Goal: Task Accomplishment & Management: Use online tool/utility

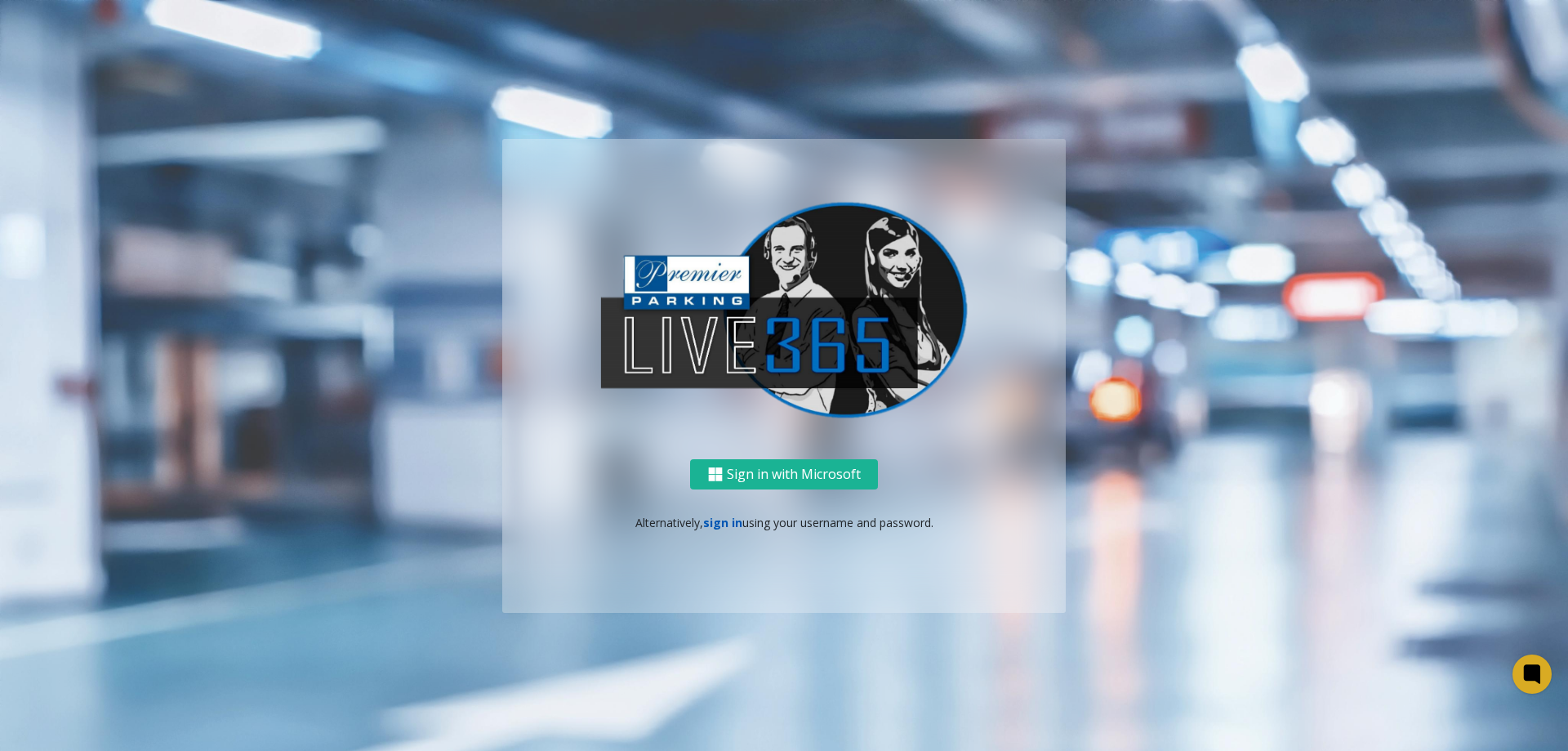
click at [722, 516] on link "sign in" at bounding box center [723, 522] width 40 height 15
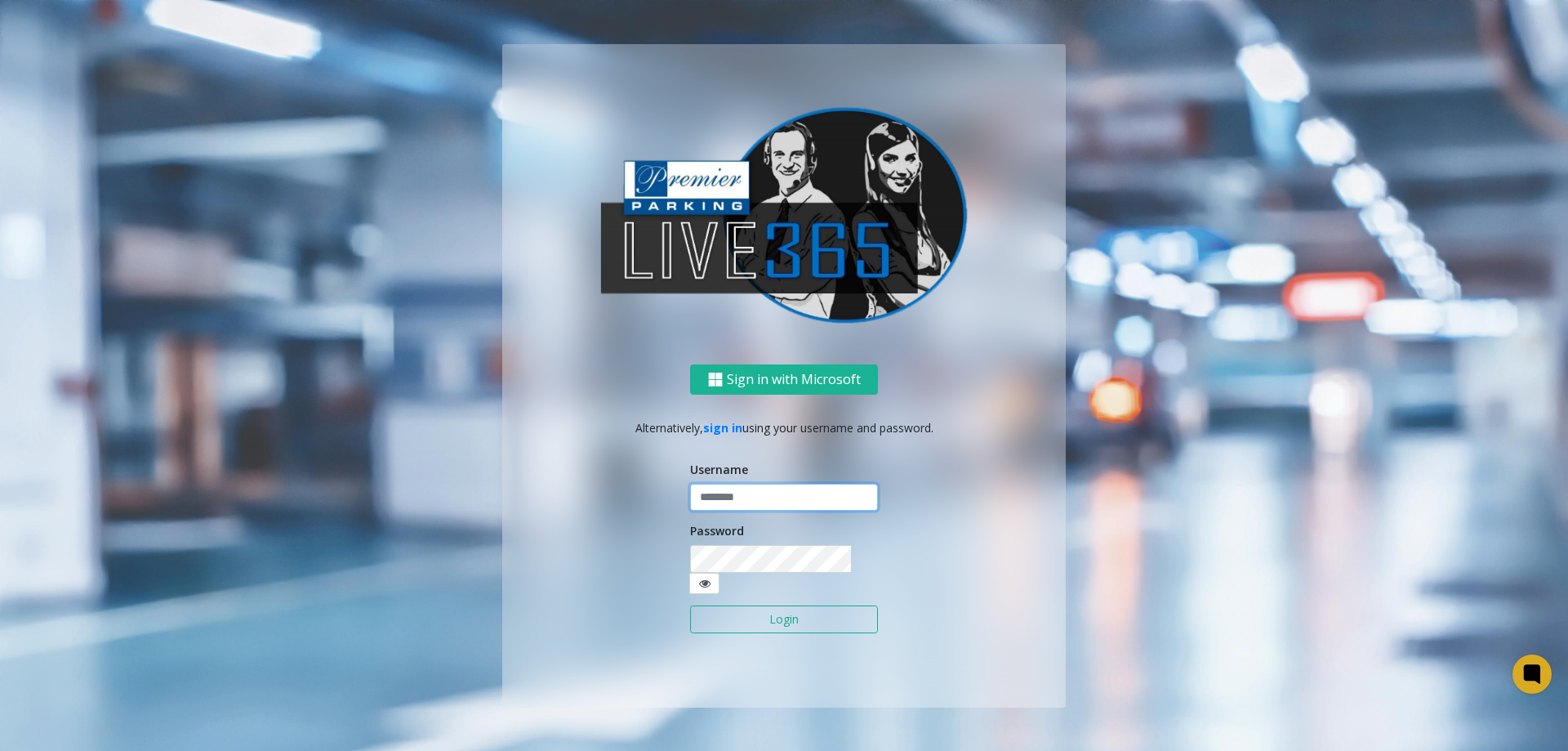
click at [787, 509] on input "text" at bounding box center [784, 497] width 187 height 28
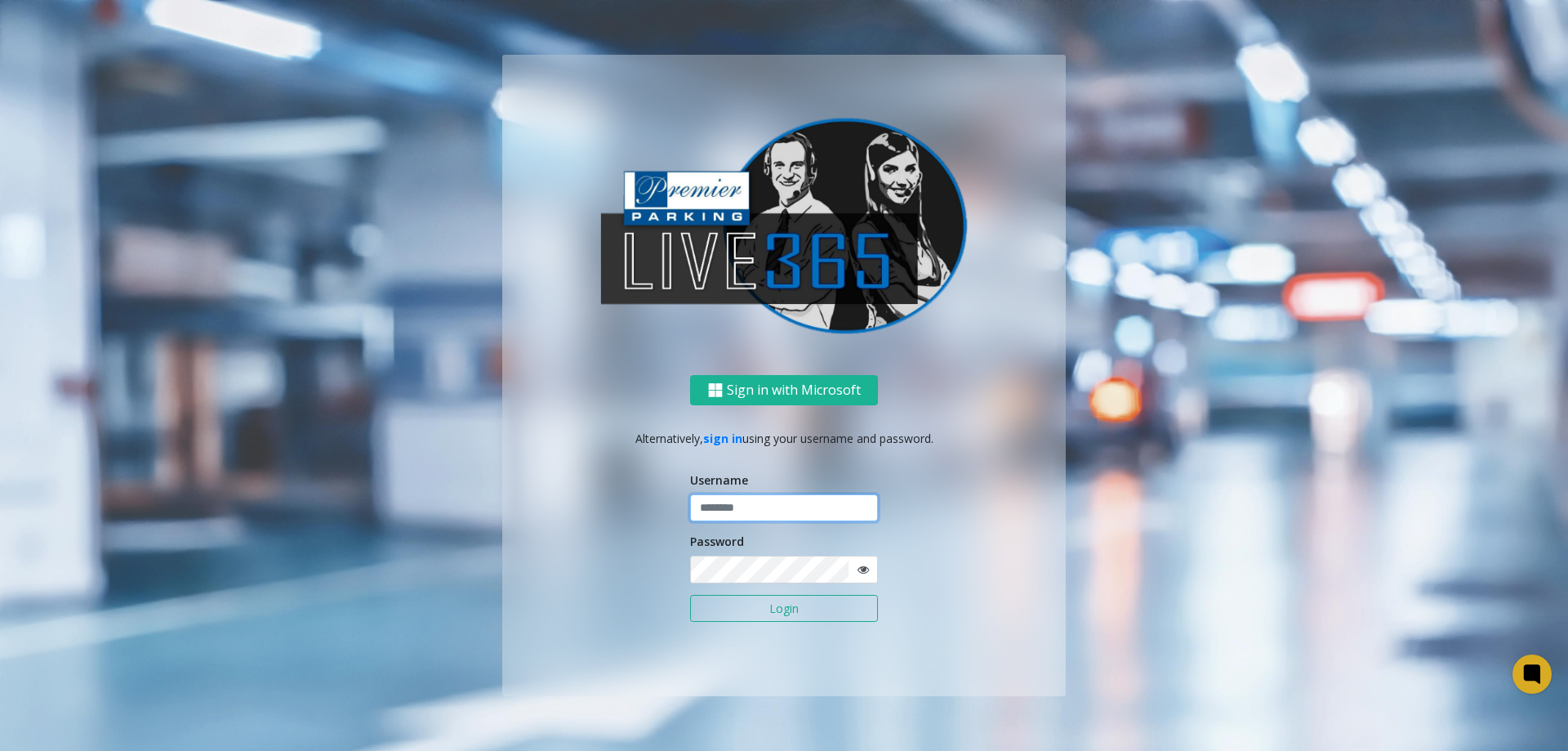
type input "**********"
click at [690, 595] on button "Login" at bounding box center [784, 608] width 187 height 28
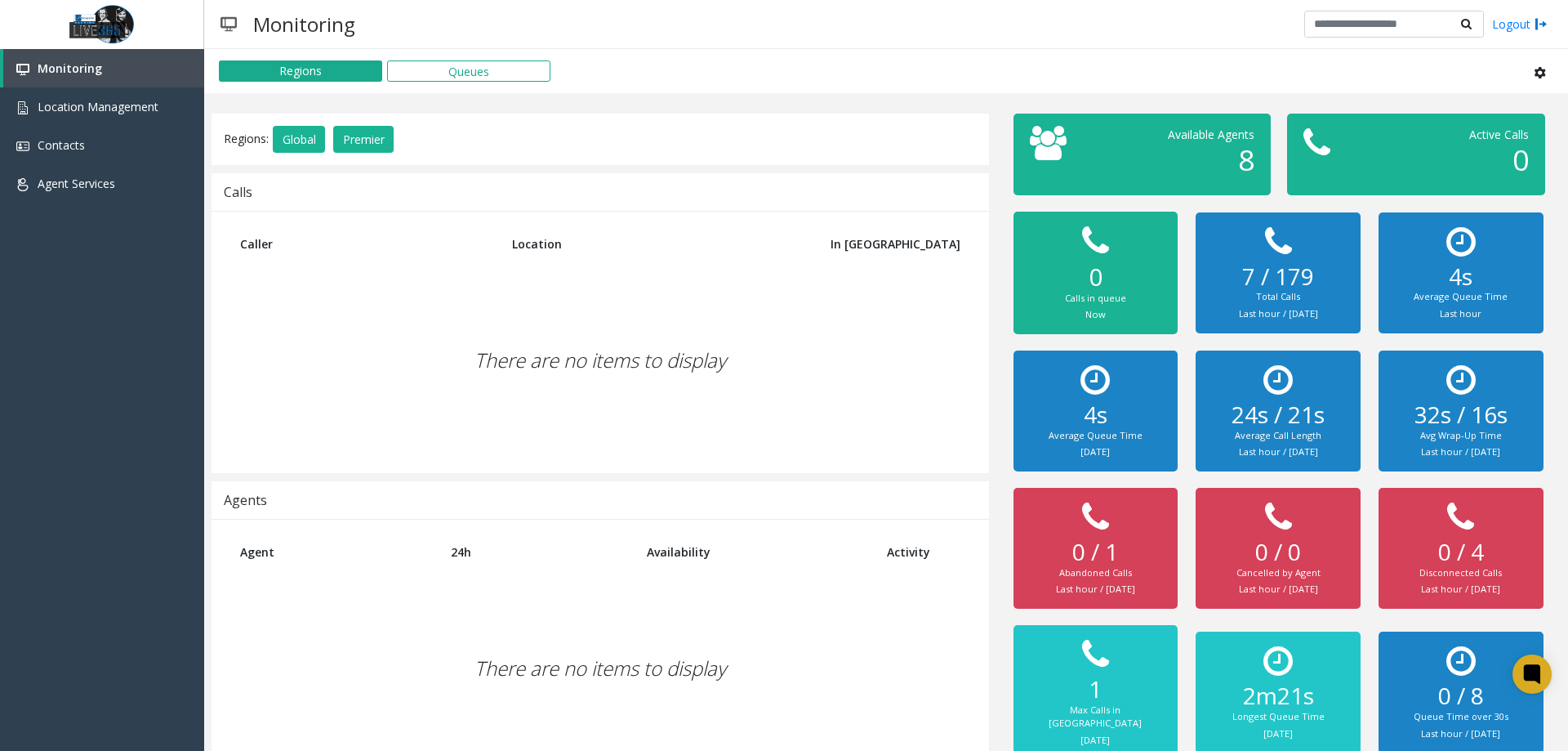
click at [698, 288] on div "There are no items to display" at bounding box center [600, 360] width 745 height 193
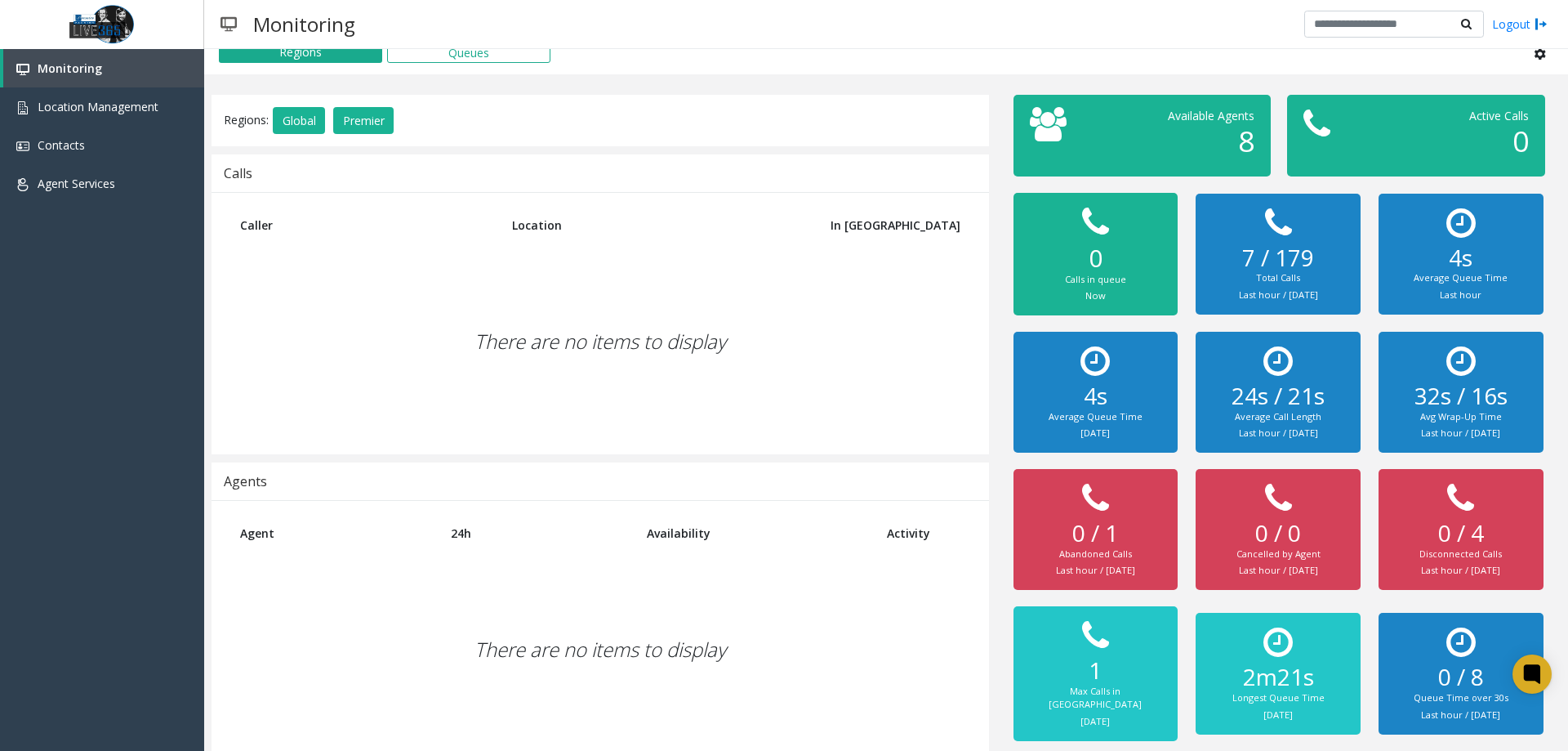
scroll to position [37, 0]
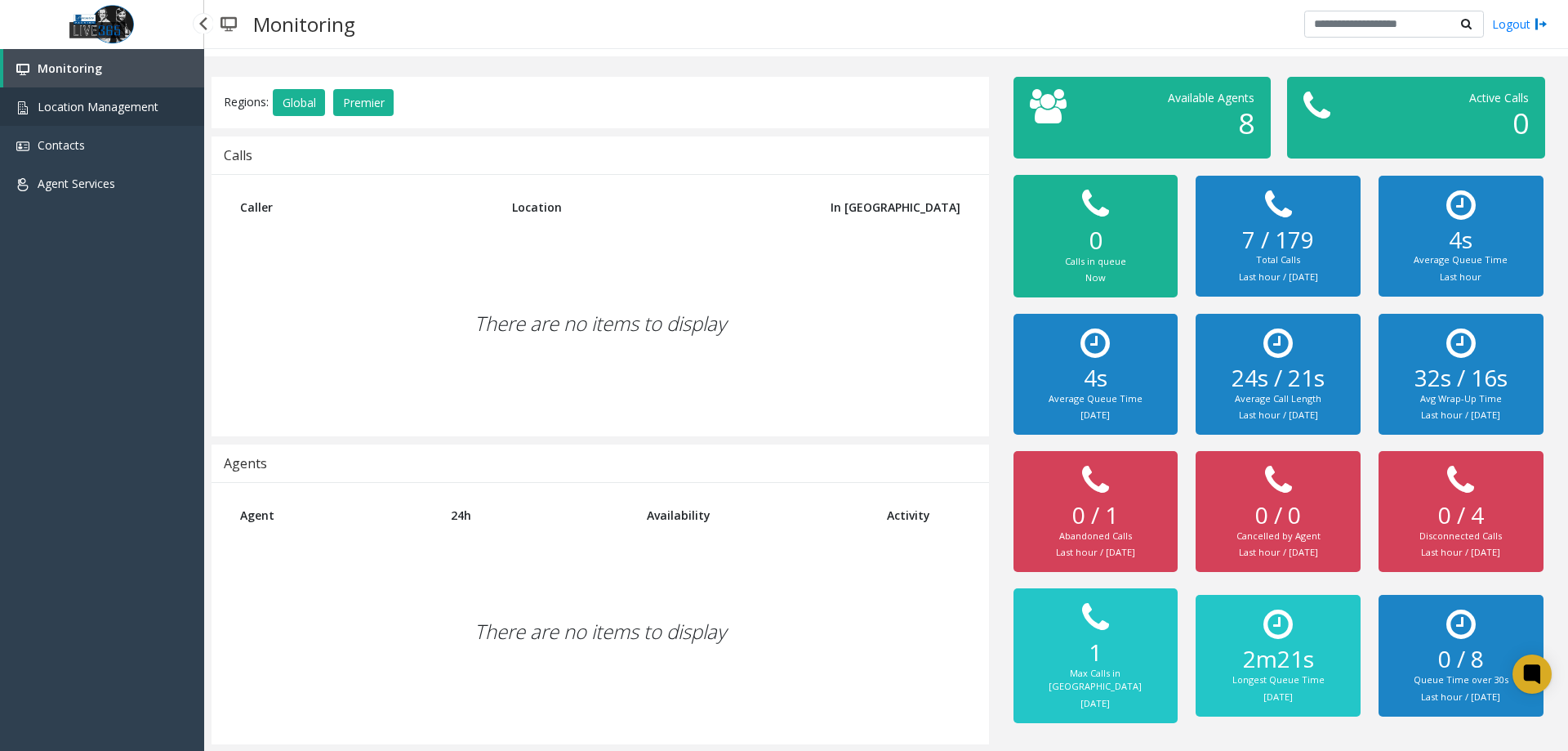
click at [71, 114] on span "Location Management" at bounding box center [98, 107] width 121 height 15
click at [71, 83] on link "Monitoring" at bounding box center [103, 68] width 201 height 39
click at [74, 71] on span "Monitoring" at bounding box center [70, 68] width 65 height 15
click at [54, 119] on link "Location Management" at bounding box center [102, 107] width 204 height 39
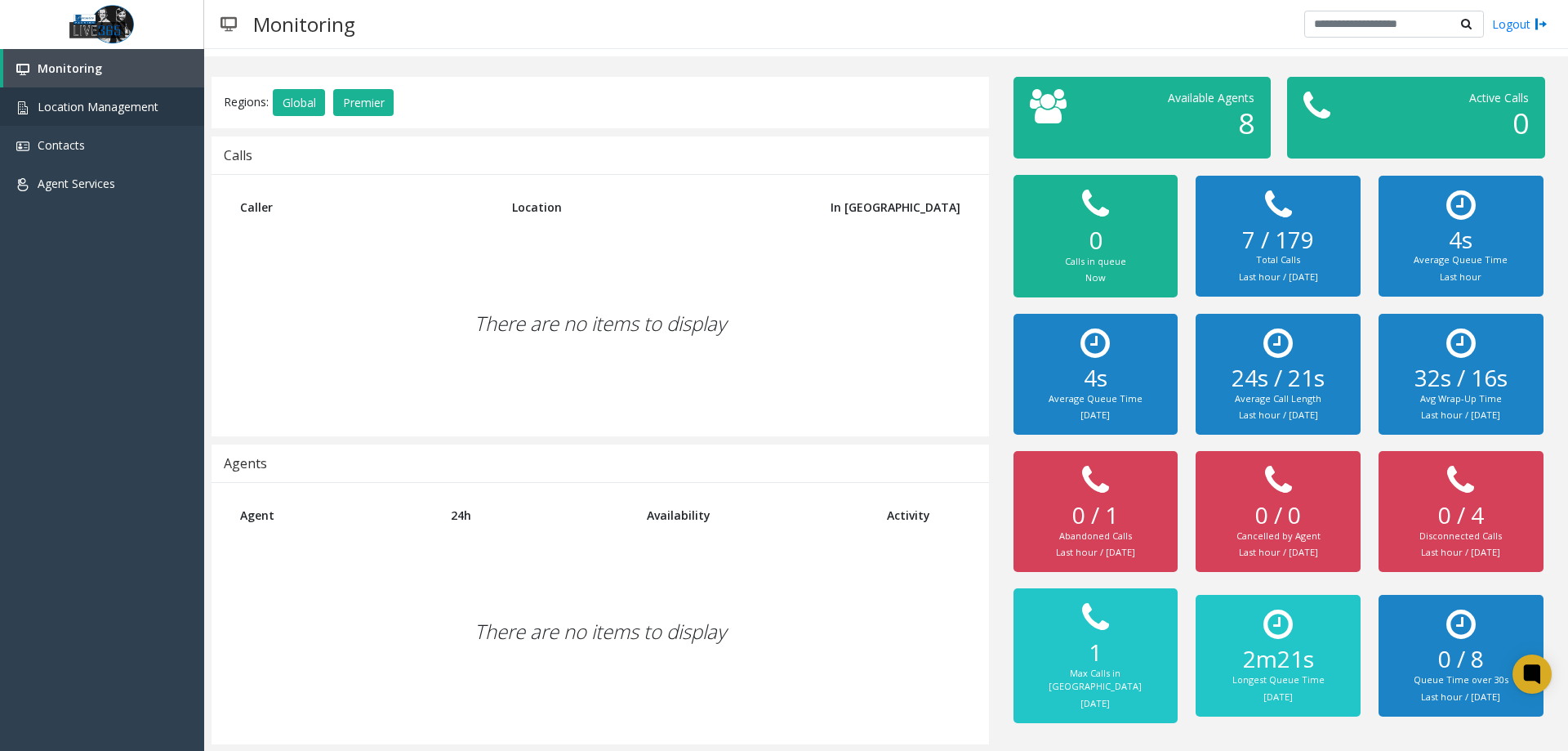
click at [54, 119] on app-root "Monitoring Location Management Contacts Agent Services Powered by Umojo © 2025 …" at bounding box center [784, 375] width 1568 height 751
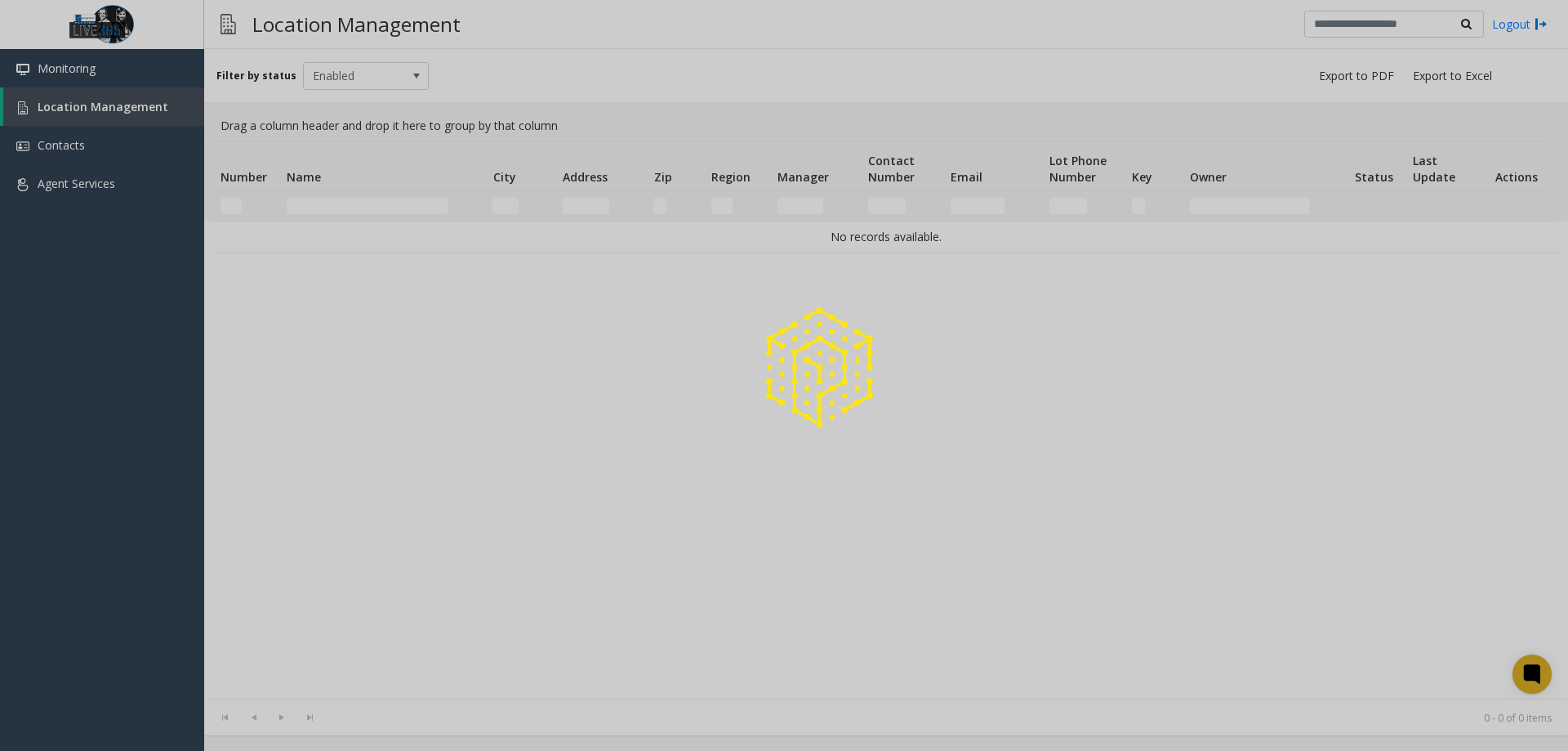
click at [54, 119] on div at bounding box center [784, 375] width 1568 height 751
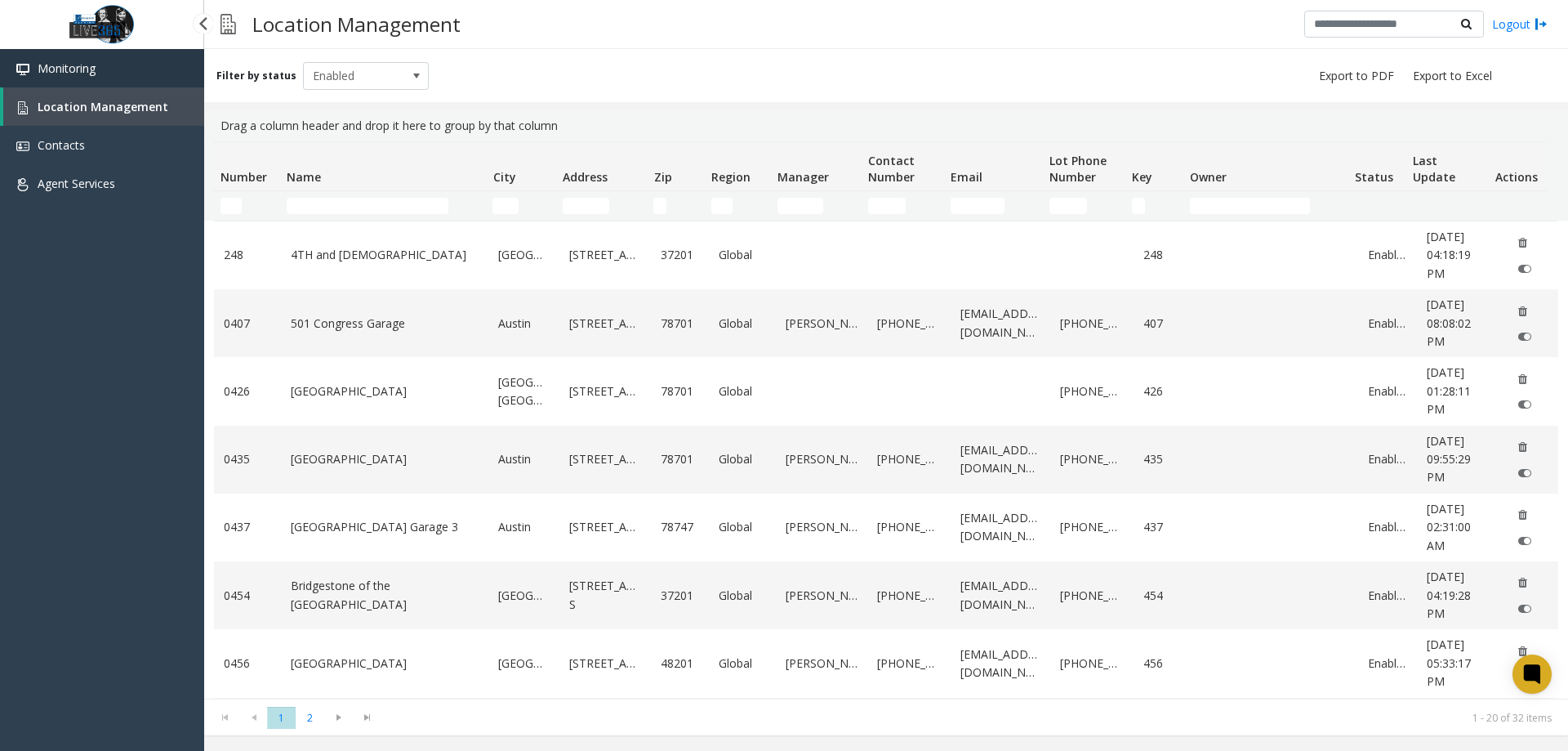
click at [85, 66] on span "Monitoring" at bounding box center [66, 68] width 58 height 15
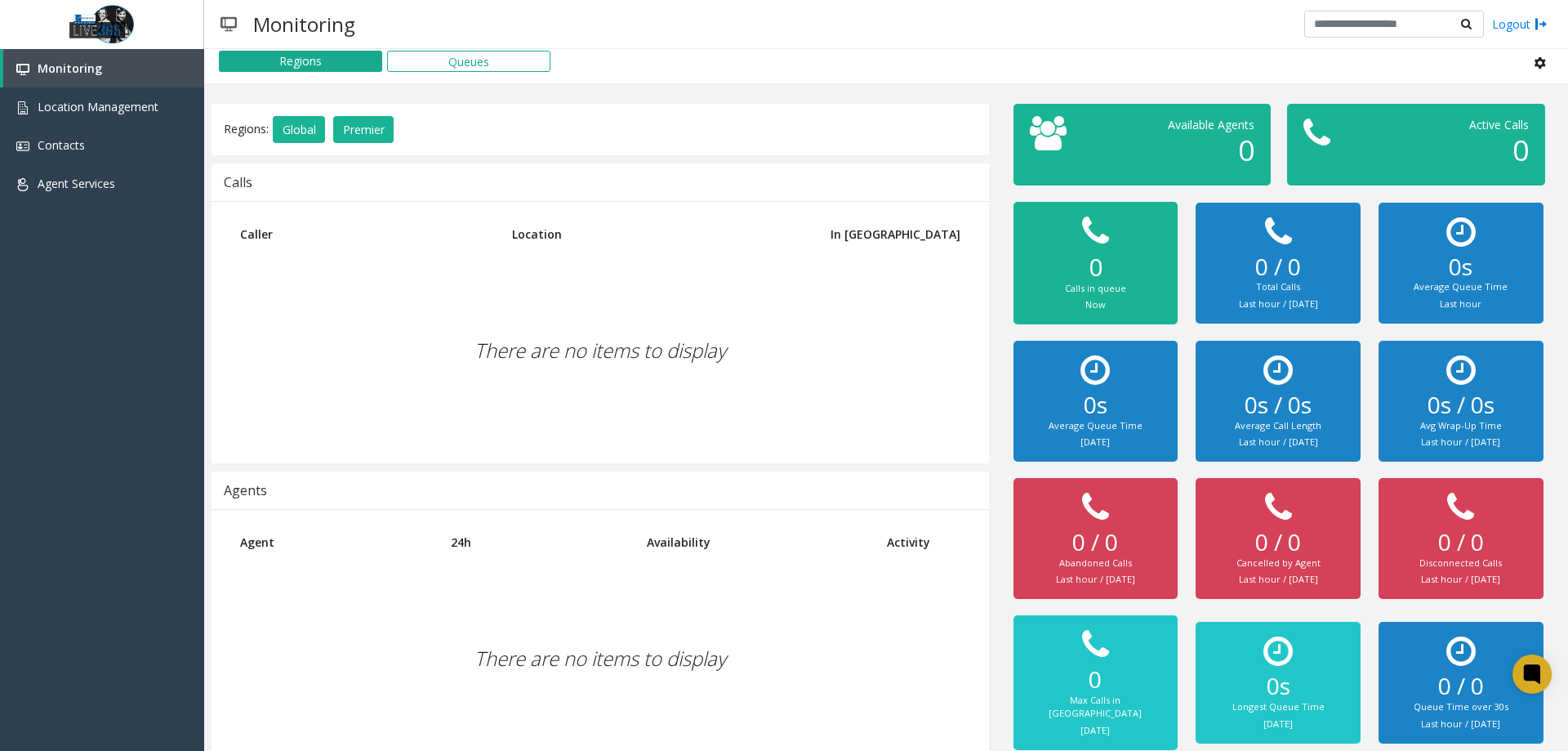
scroll to position [37, 0]
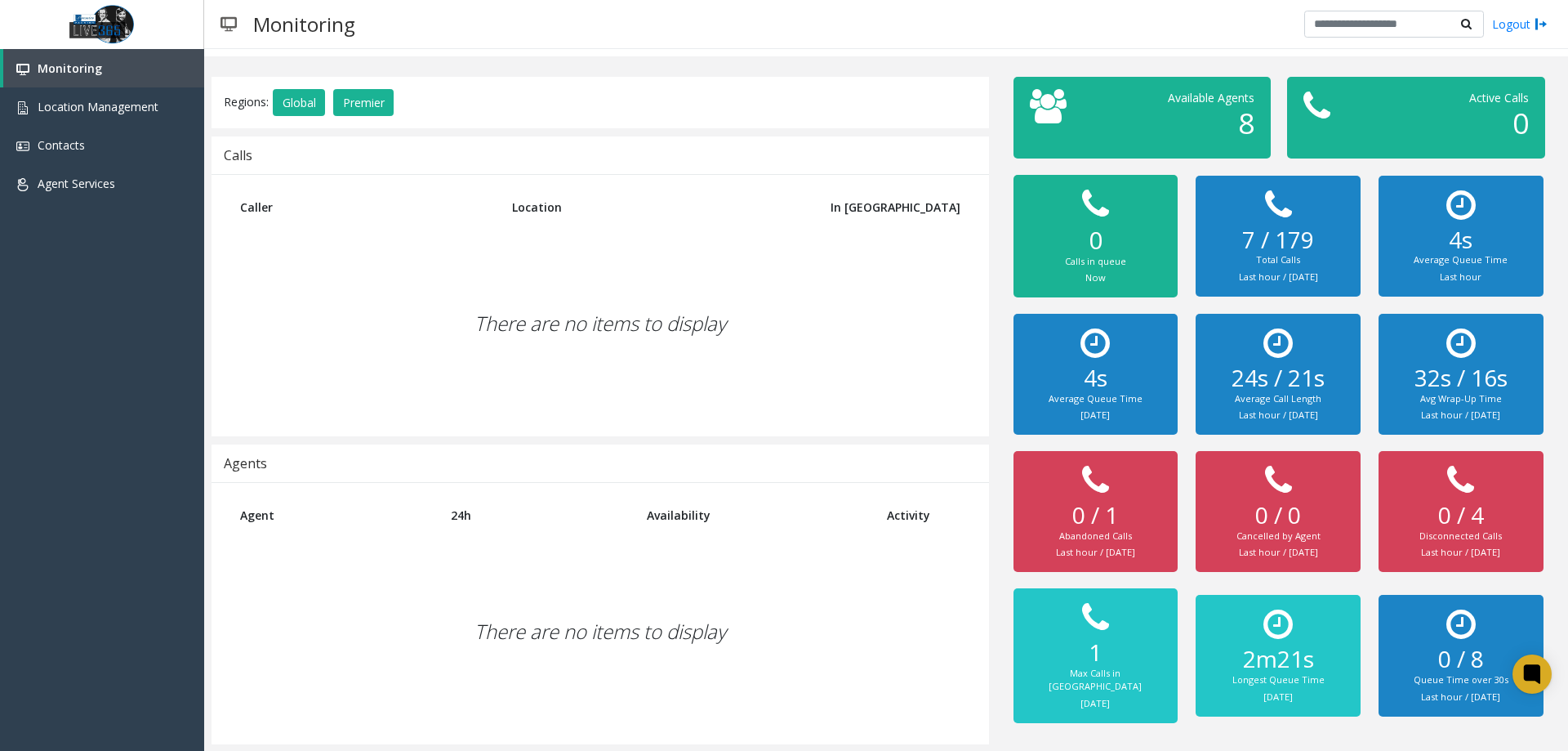
click at [490, 350] on div "There are no items to display" at bounding box center [600, 323] width 745 height 193
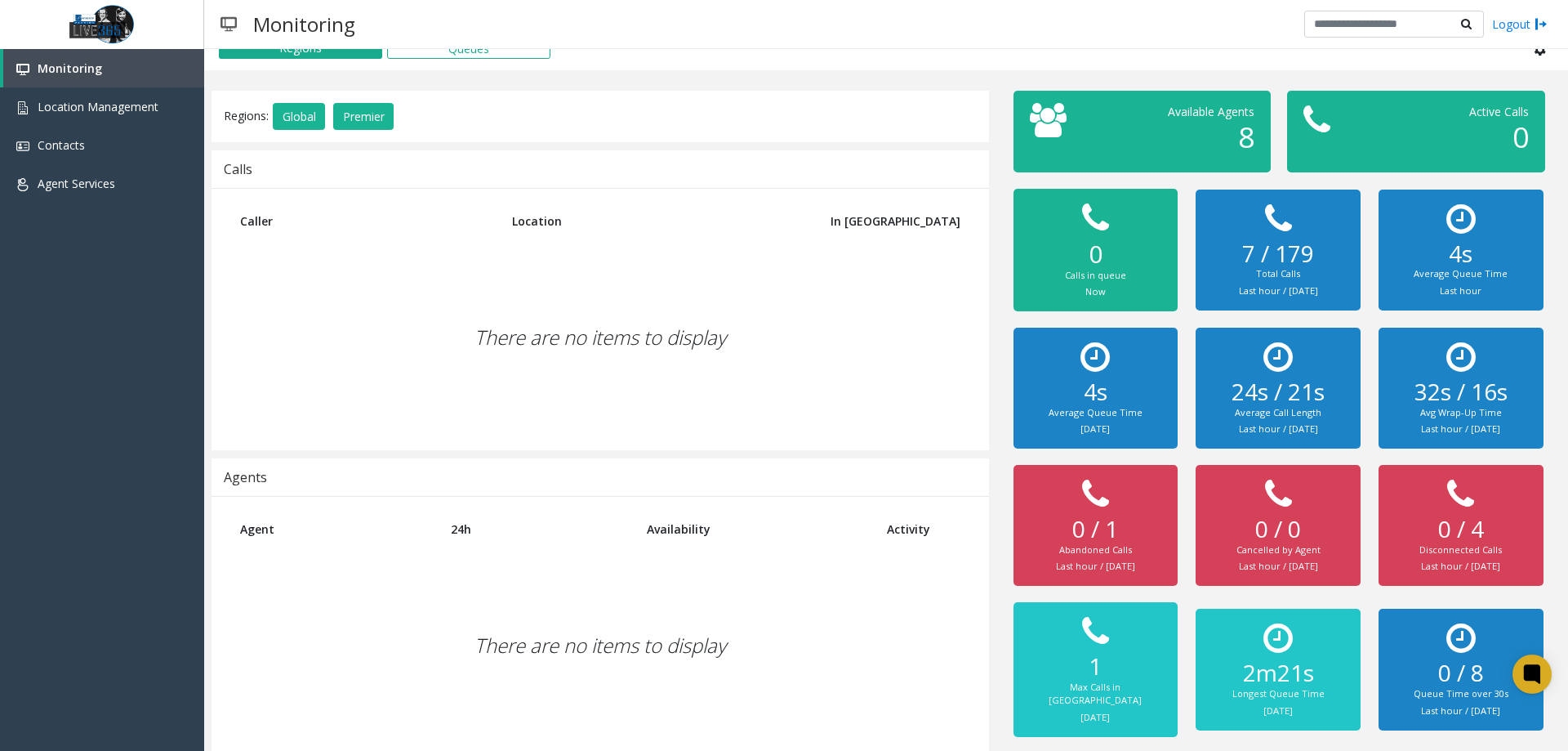
scroll to position [0, 0]
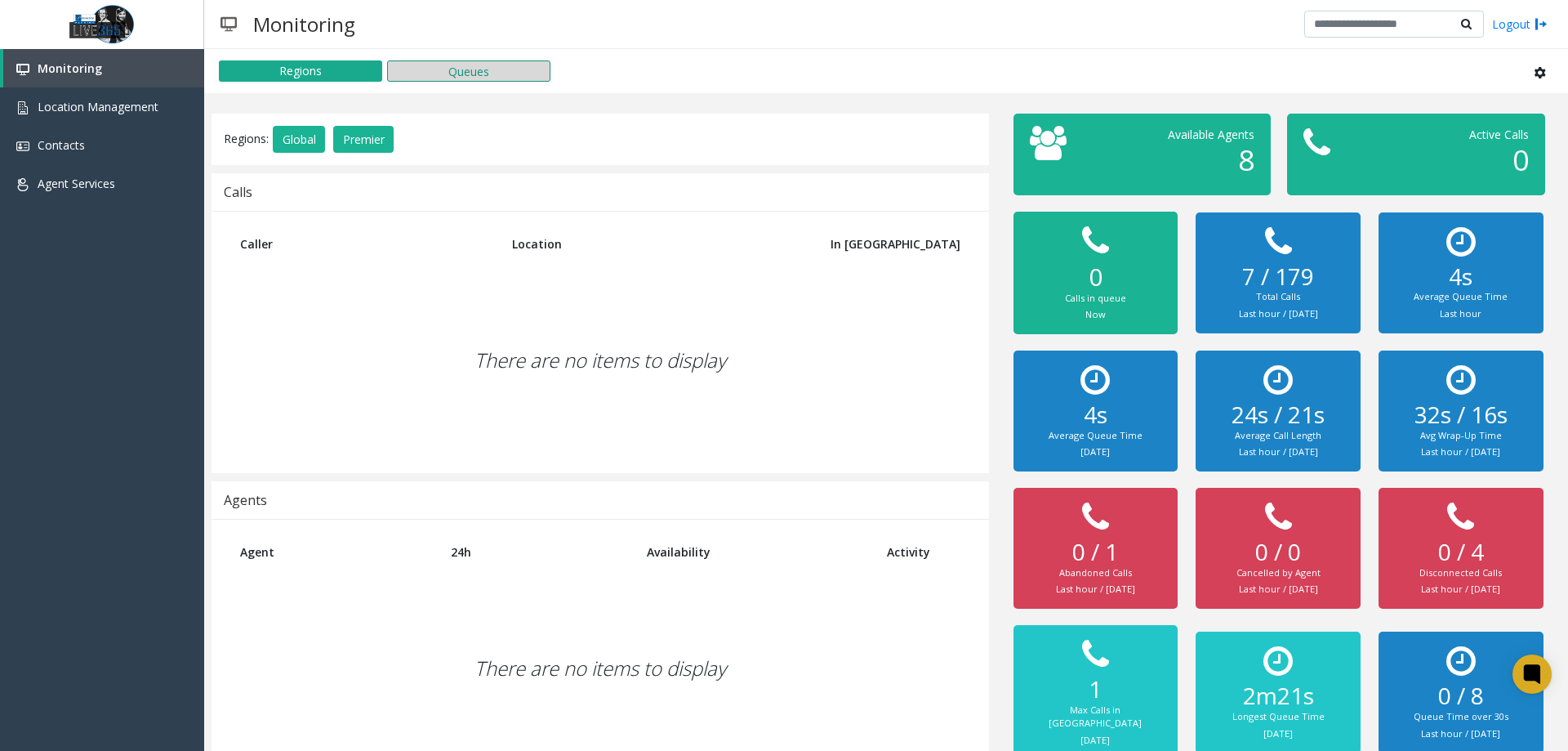
click at [494, 64] on button "Queues" at bounding box center [469, 71] width 163 height 21
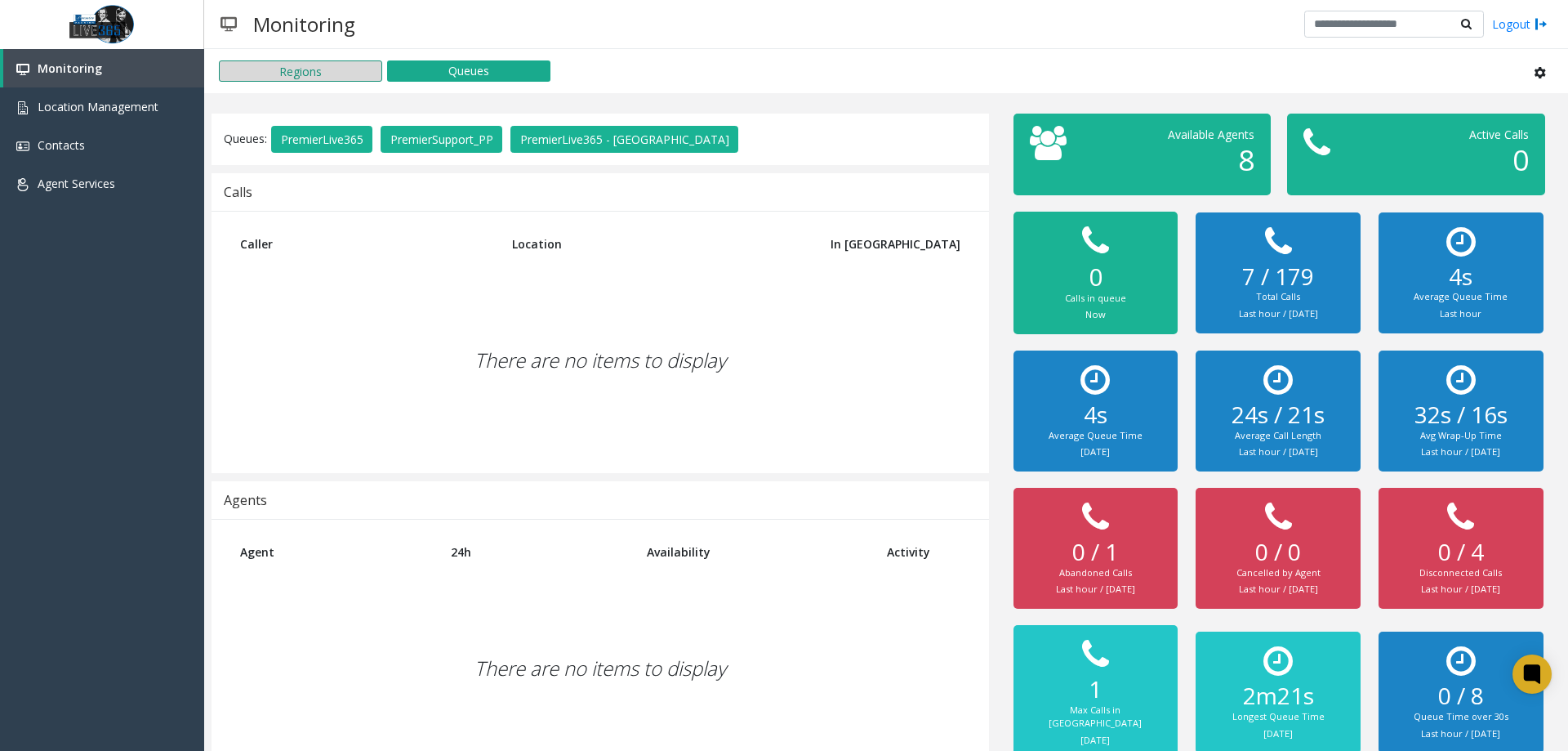
click at [310, 72] on button "Regions" at bounding box center [300, 71] width 163 height 21
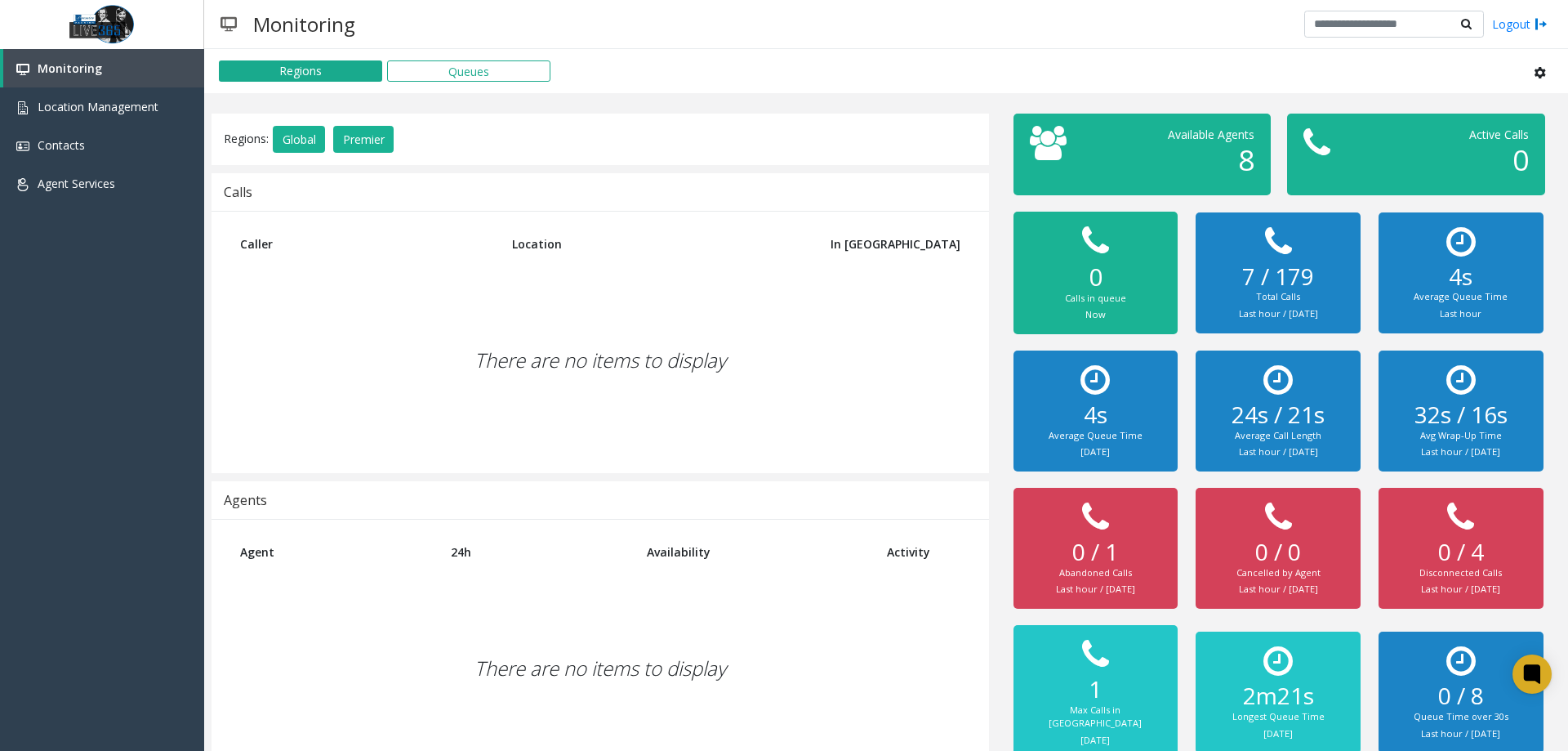
click at [660, 193] on div "Calls" at bounding box center [600, 192] width 778 height 38
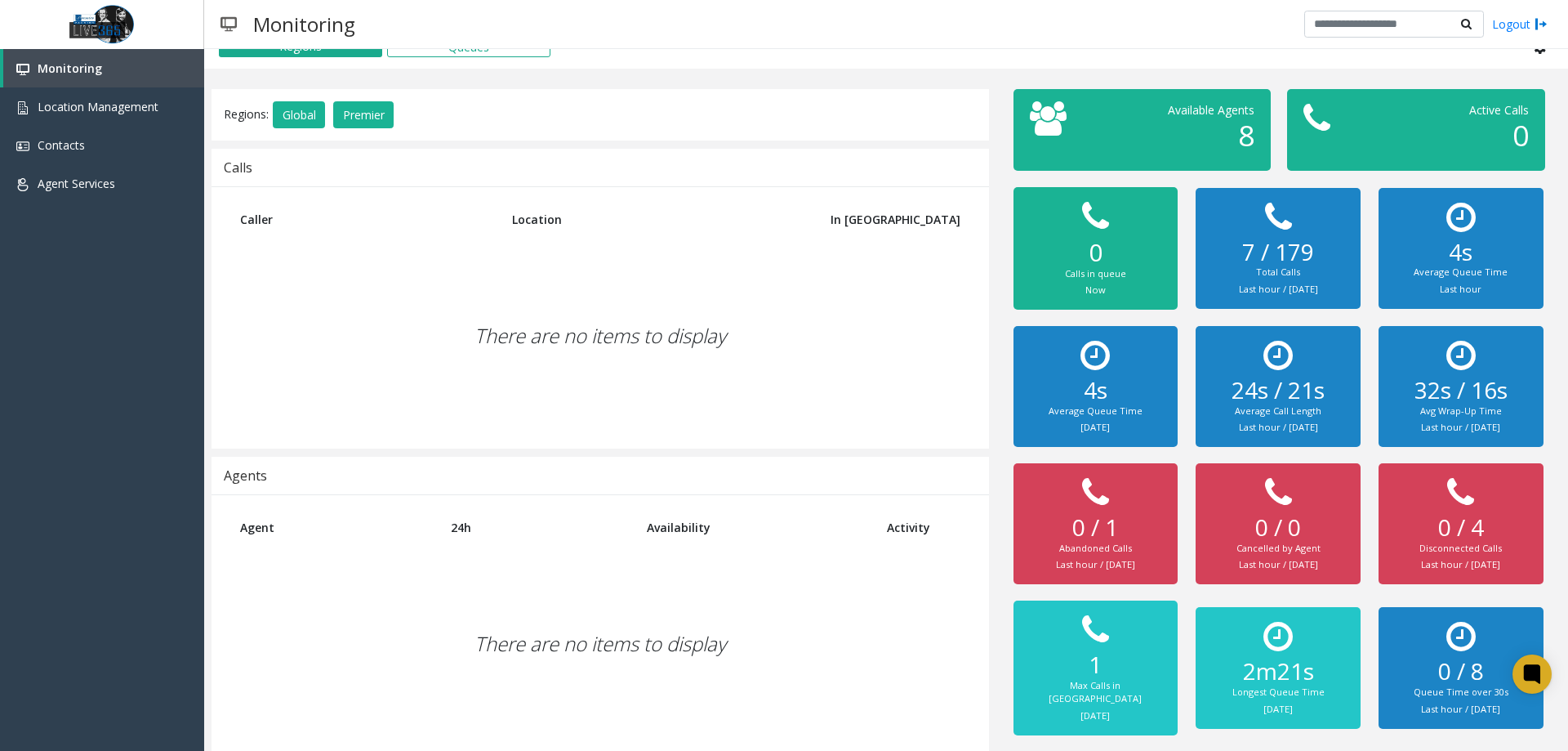
scroll to position [37, 0]
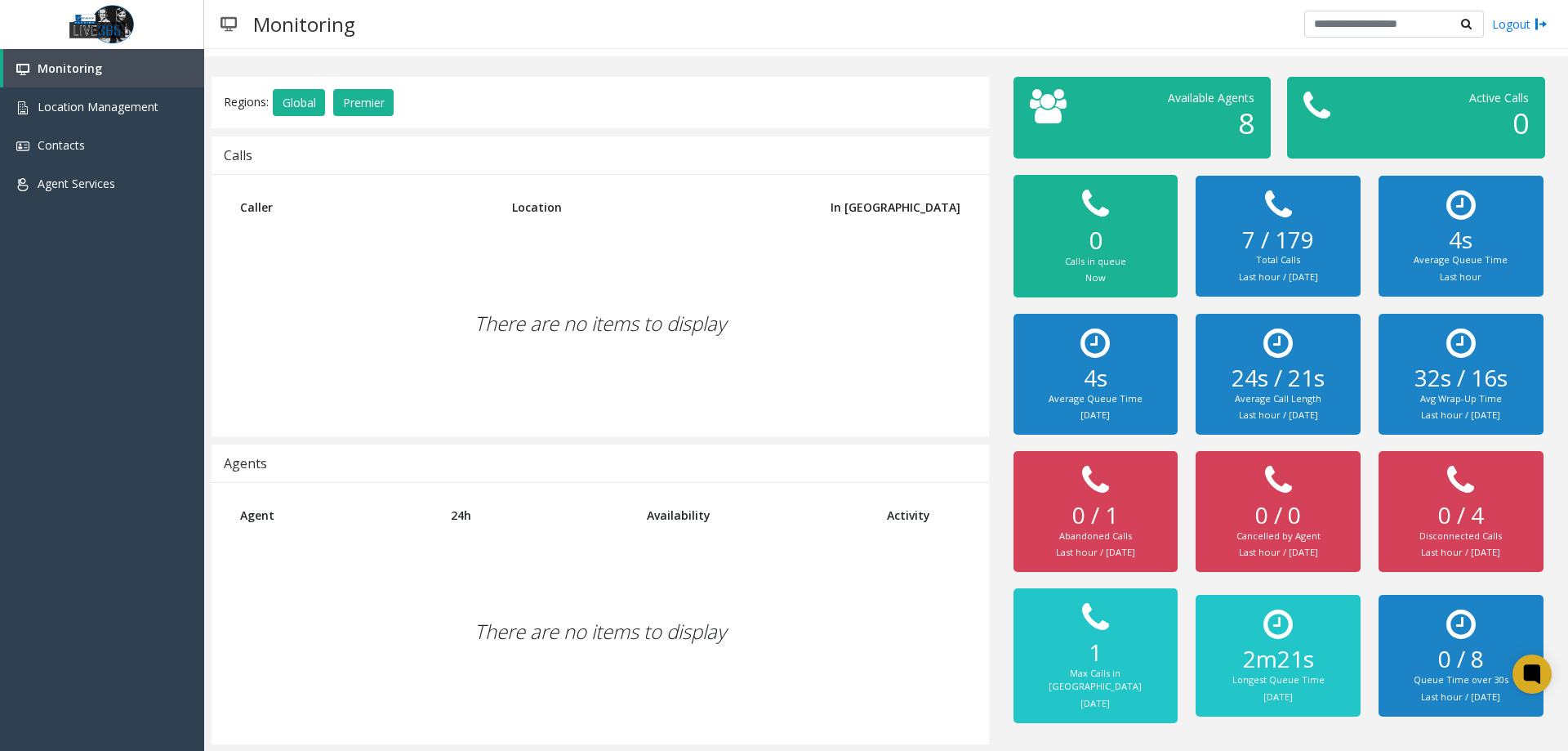
click at [655, 499] on th "Availability" at bounding box center [755, 516] width 240 height 40
click at [636, 512] on th "Availability" at bounding box center [755, 516] width 240 height 40
drag, startPoint x: 618, startPoint y: 526, endPoint x: 511, endPoint y: 615, distance: 139.2
click at [615, 532] on th "24h" at bounding box center [537, 516] width 197 height 40
drag, startPoint x: 511, startPoint y: 615, endPoint x: 497, endPoint y: 636, distance: 25.2
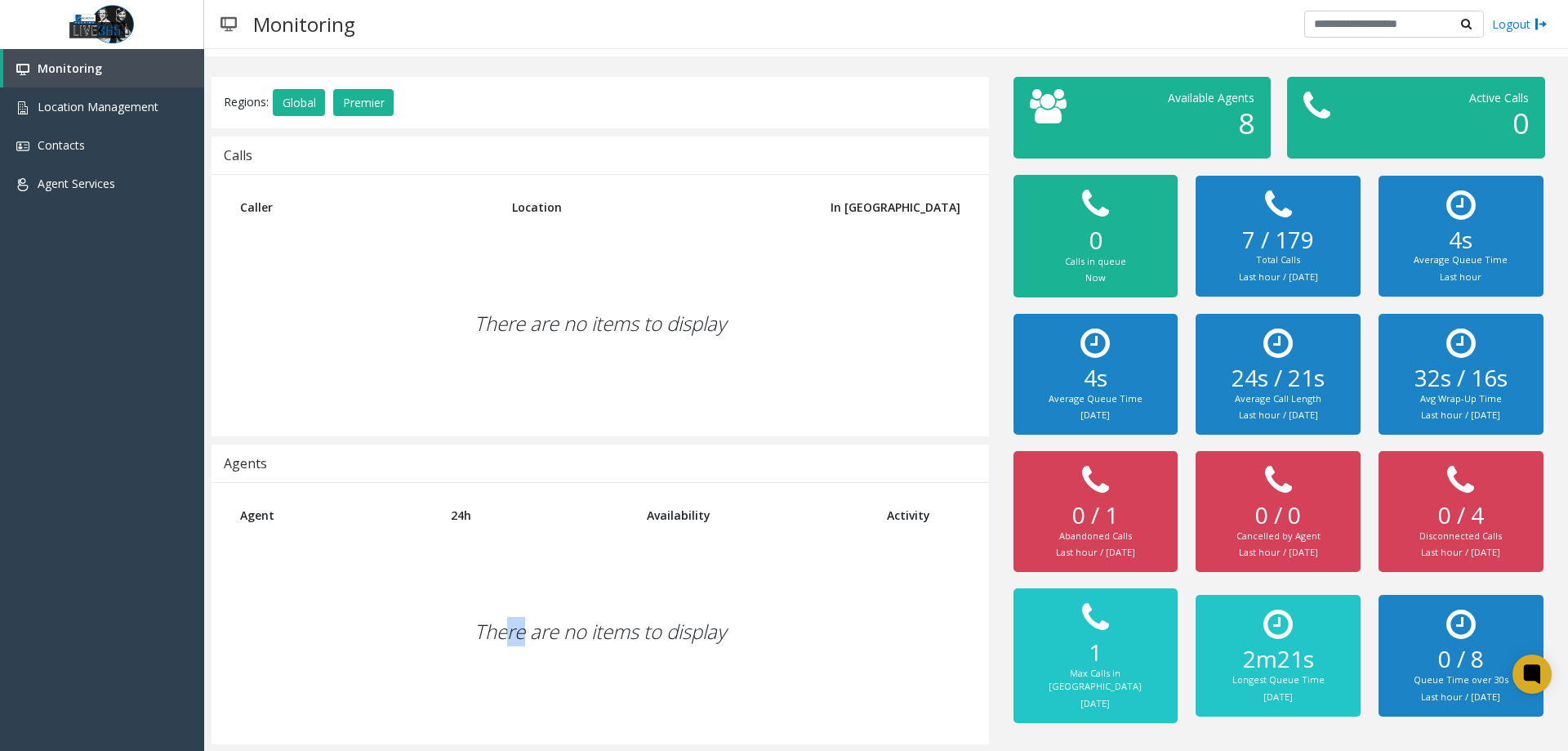
click at [502, 634] on div "There are no items to display" at bounding box center [600, 631] width 745 height 193
click at [497, 636] on div "There are no items to display" at bounding box center [600, 631] width 745 height 193
click at [486, 635] on div "There are no items to display" at bounding box center [600, 631] width 745 height 193
click at [356, 590] on div "There are no items to display" at bounding box center [600, 631] width 745 height 193
click at [411, 572] on div "There are no items to display" at bounding box center [600, 631] width 745 height 193
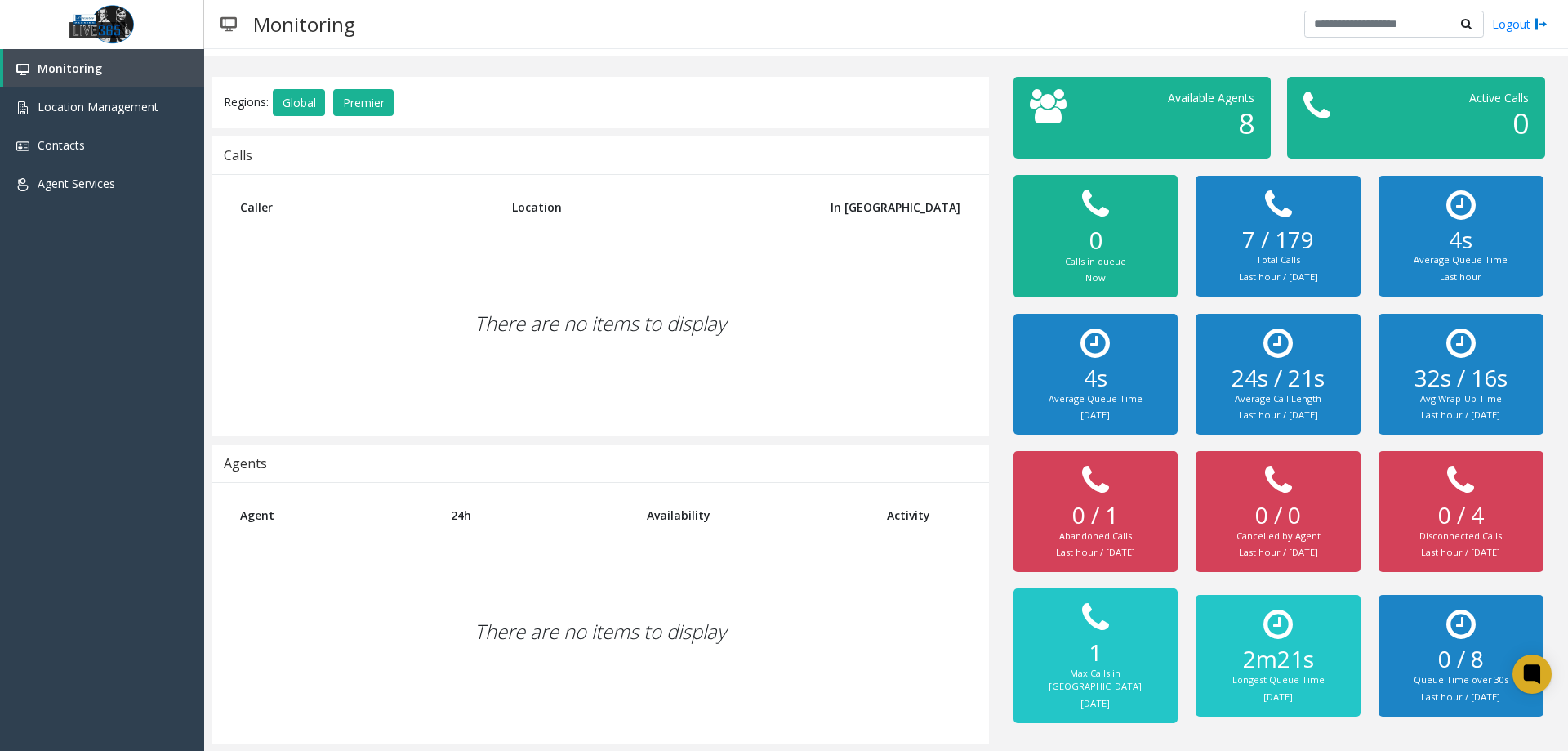
drag, startPoint x: 424, startPoint y: 563, endPoint x: 454, endPoint y: 484, distance: 84.5
click at [425, 563] on div "There are no items to display" at bounding box center [600, 631] width 745 height 193
click at [468, 445] on div "Agents" at bounding box center [600, 463] width 778 height 38
drag, startPoint x: 468, startPoint y: 359, endPoint x: 445, endPoint y: 380, distance: 31.1
click at [465, 361] on div "There are no items to display" at bounding box center [600, 323] width 745 height 193
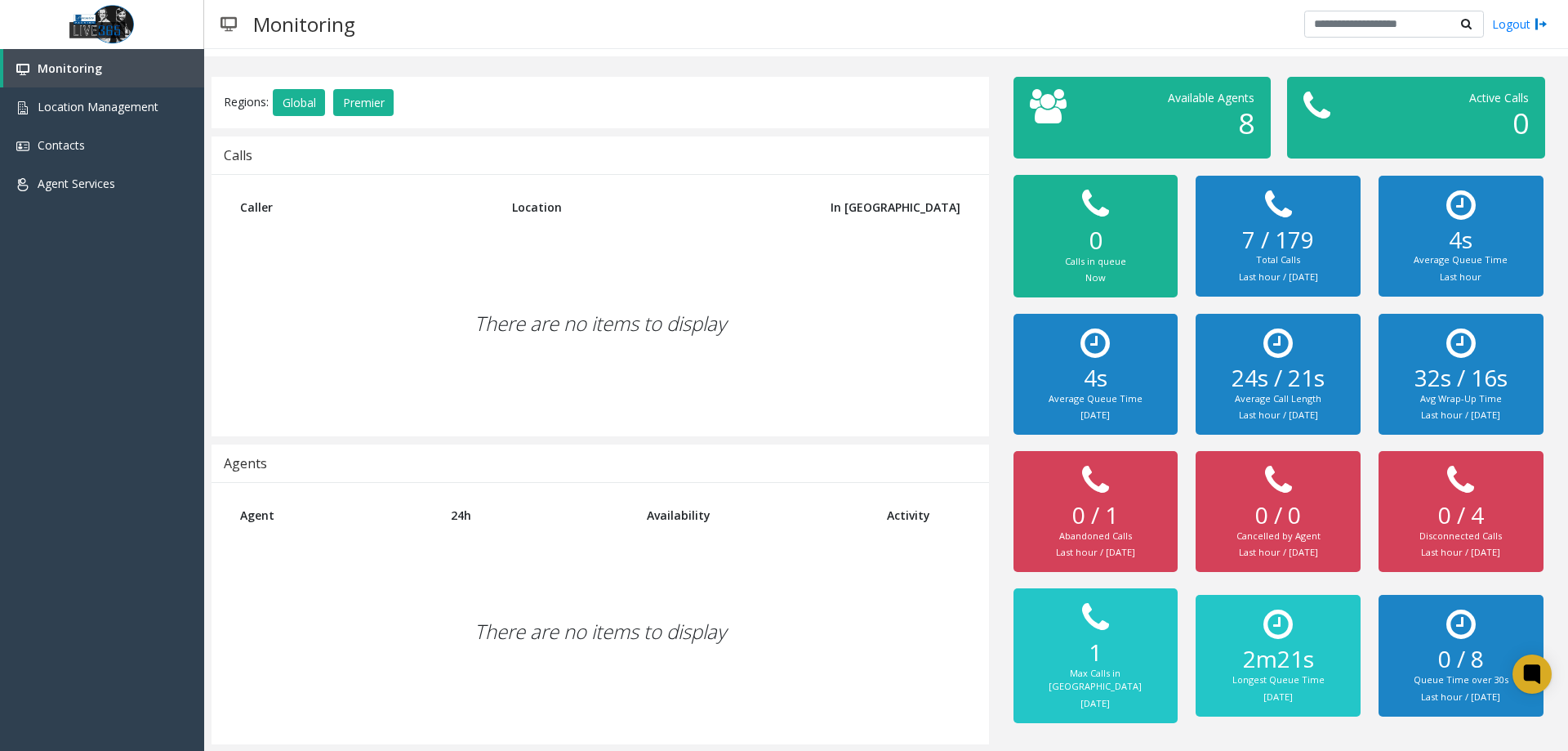
drag, startPoint x: 453, startPoint y: 384, endPoint x: 464, endPoint y: 379, distance: 12.1
click at [453, 386] on div "There are no items to display" at bounding box center [600, 323] width 745 height 193
click at [467, 378] on div "There are no items to display" at bounding box center [600, 323] width 745 height 193
click at [477, 382] on div "There are no items to display" at bounding box center [600, 323] width 745 height 193
drag, startPoint x: 586, startPoint y: 389, endPoint x: 561, endPoint y: 468, distance: 82.9
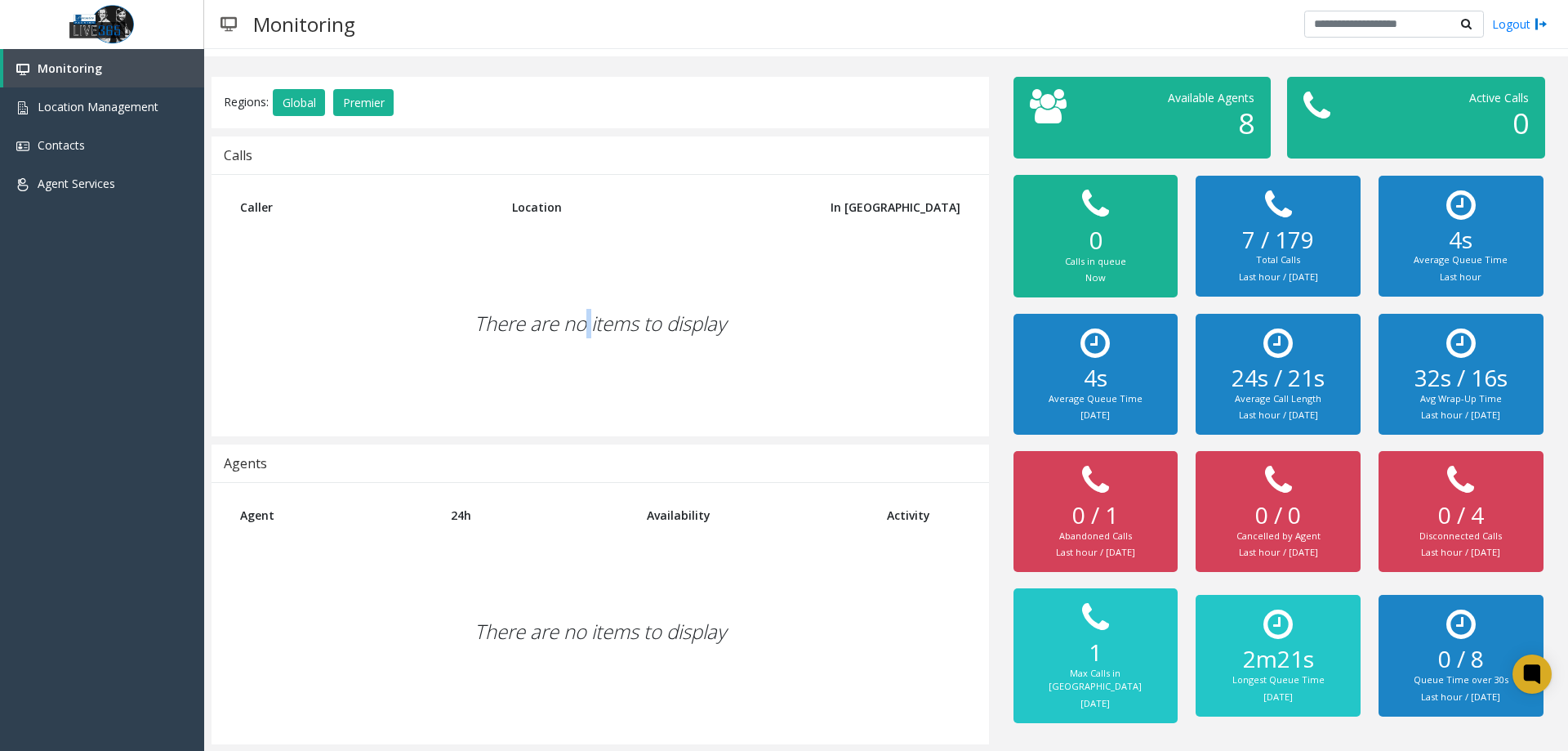
click at [587, 389] on div "There are no items to display" at bounding box center [600, 323] width 745 height 193
click at [595, 439] on div "Regions: Global Premier Calls Caller Location In [GEOGRAPHIC_DATA] There are no…" at bounding box center [600, 410] width 802 height 669
click at [576, 435] on div "Caller Location In [GEOGRAPHIC_DATA] There are no items to display" at bounding box center [600, 305] width 778 height 262
click at [466, 431] on div "Caller Location In [GEOGRAPHIC_DATA] There are no items to display" at bounding box center [600, 305] width 778 height 262
click at [446, 526] on th "24h" at bounding box center [537, 516] width 197 height 40
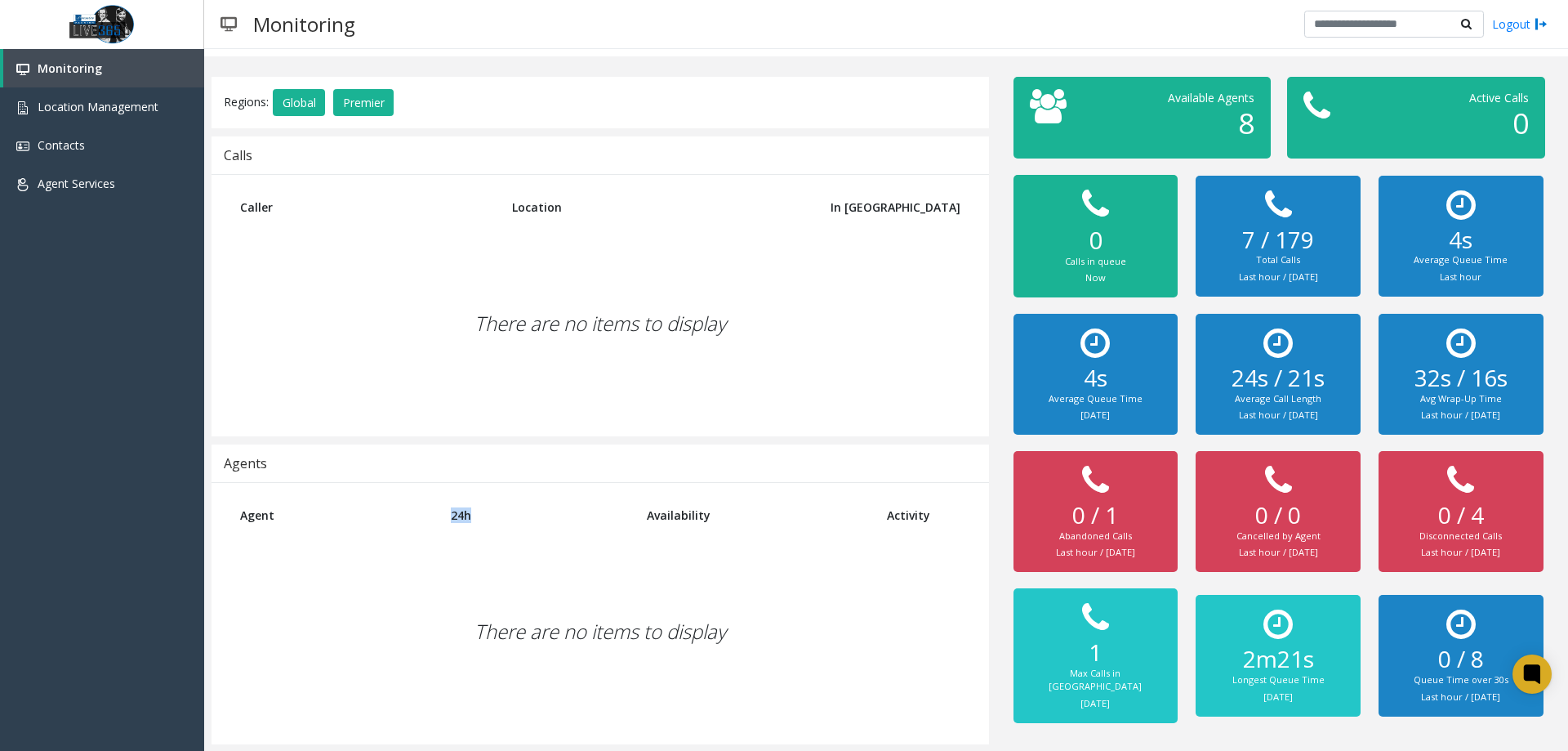
drag, startPoint x: 450, startPoint y: 526, endPoint x: 451, endPoint y: 502, distance: 24.0
click at [451, 521] on th "24h" at bounding box center [537, 516] width 197 height 40
click at [472, 328] on div "There are no items to display" at bounding box center [600, 323] width 745 height 193
click at [568, 536] on div "Agent 24h Availability Activity There are no items to display" at bounding box center [600, 613] width 778 height 262
click at [613, 459] on div "Agents" at bounding box center [600, 463] width 778 height 38
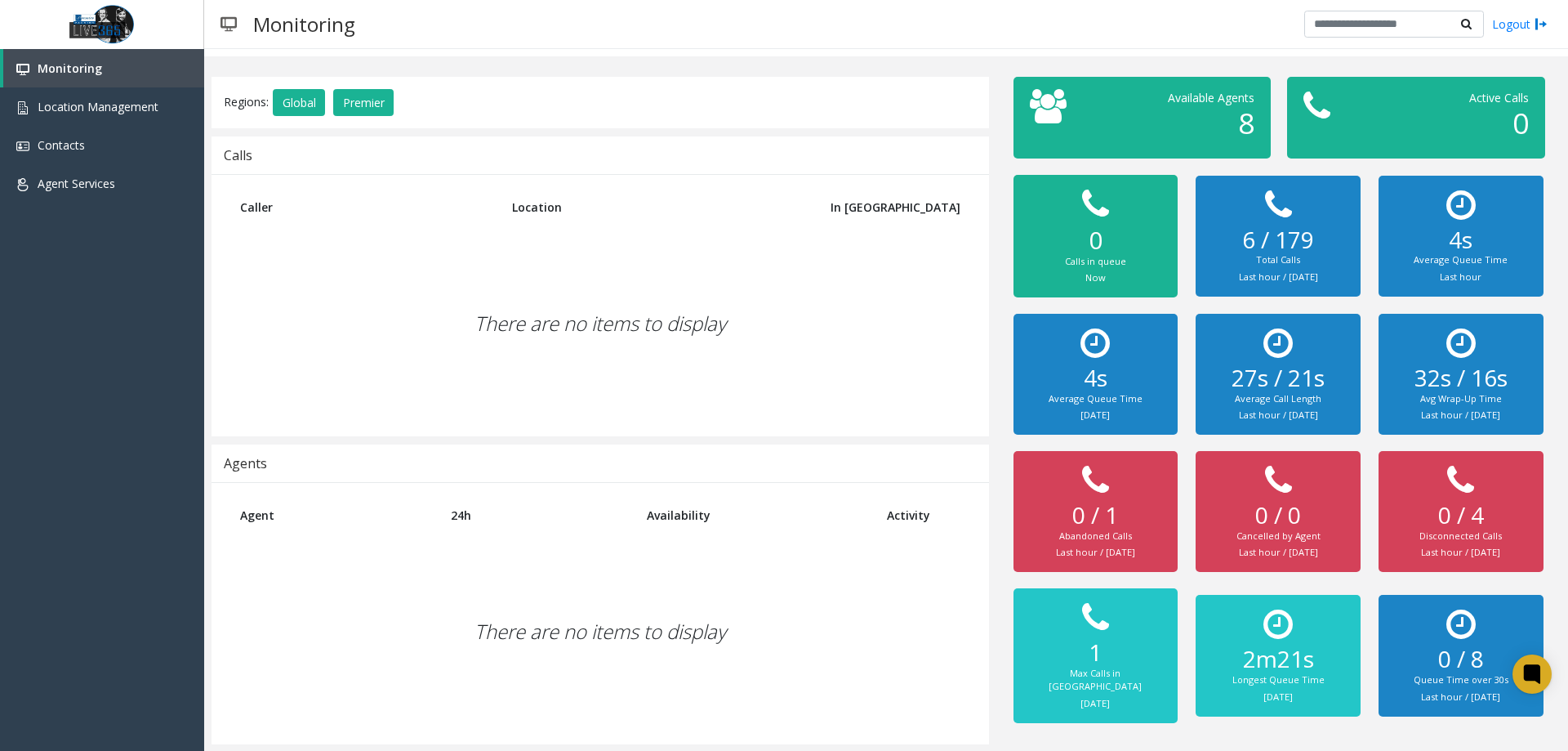
click at [612, 396] on div "There are no items to display" at bounding box center [600, 323] width 745 height 193
click at [507, 597] on div "There are no items to display" at bounding box center [600, 631] width 745 height 193
click at [562, 576] on div "There are no items to display" at bounding box center [600, 631] width 745 height 193
click at [504, 182] on div "Caller Location In [GEOGRAPHIC_DATA] There are no items to display" at bounding box center [600, 305] width 778 height 262
drag, startPoint x: 504, startPoint y: 188, endPoint x: 568, endPoint y: 254, distance: 91.9
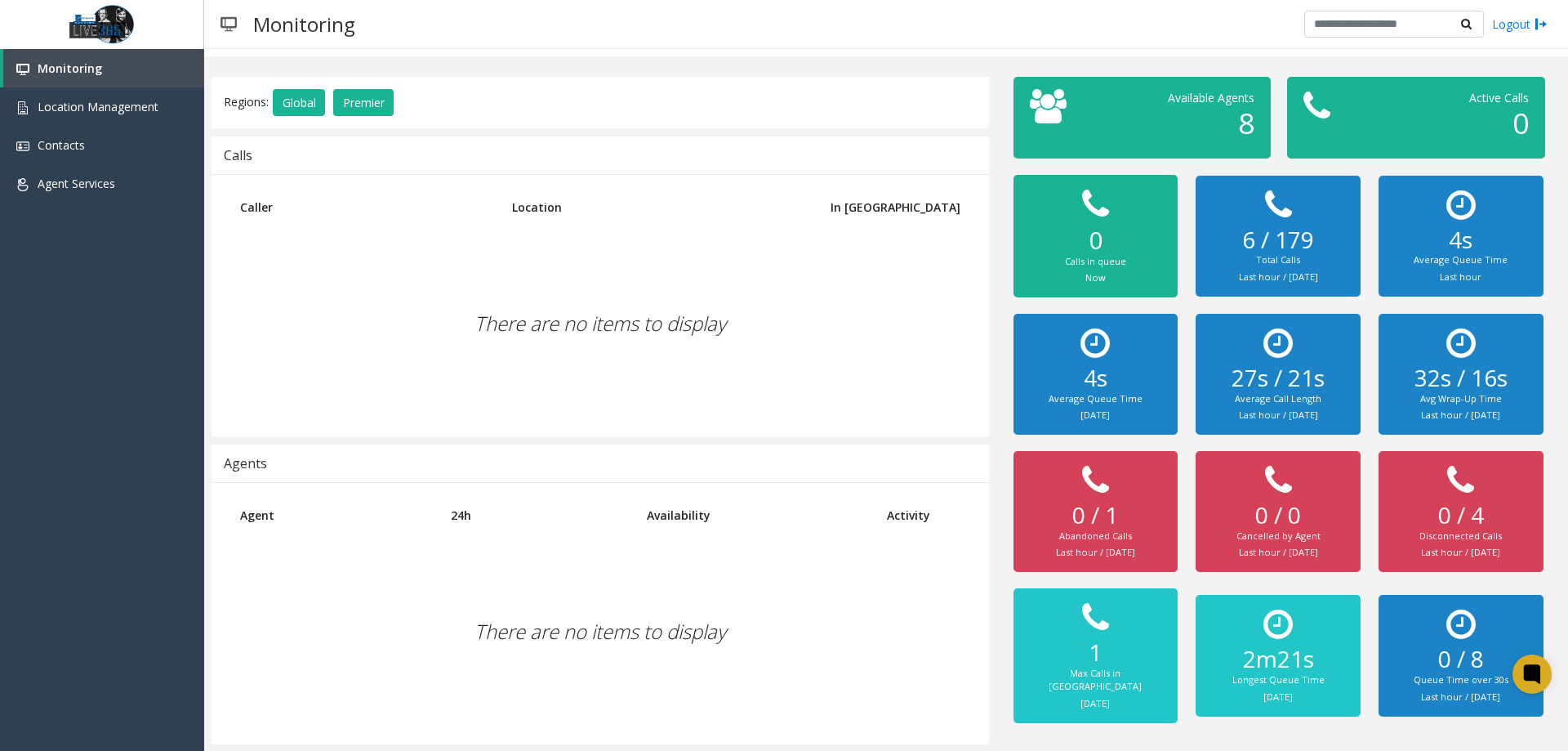
click at [500, 188] on th "Caller" at bounding box center [364, 207] width 272 height 40
click at [568, 255] on div "There are no items to display" at bounding box center [600, 323] width 745 height 193
drag, startPoint x: 568, startPoint y: 255, endPoint x: 558, endPoint y: 274, distance: 21.5
click at [567, 260] on div "There are no items to display" at bounding box center [600, 323] width 745 height 193
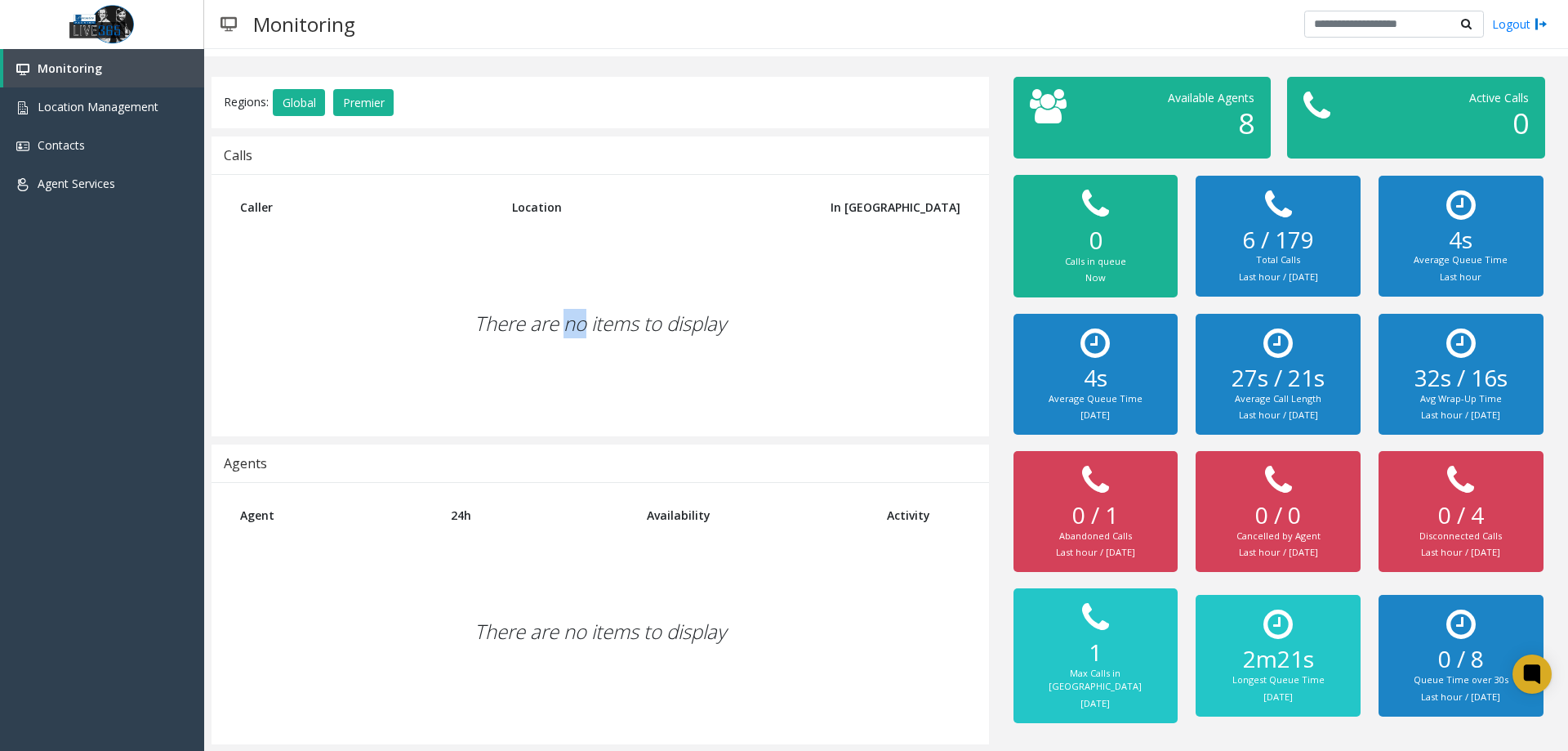
click at [558, 274] on div "There are no items to display" at bounding box center [600, 323] width 745 height 193
click at [467, 327] on div "There are no items to display" at bounding box center [600, 323] width 745 height 193
click at [474, 344] on div "There are no items to display" at bounding box center [600, 323] width 745 height 193
click at [455, 311] on div "There are no items to display" at bounding box center [600, 323] width 745 height 193
drag, startPoint x: 499, startPoint y: 305, endPoint x: 827, endPoint y: 326, distance: 328.7
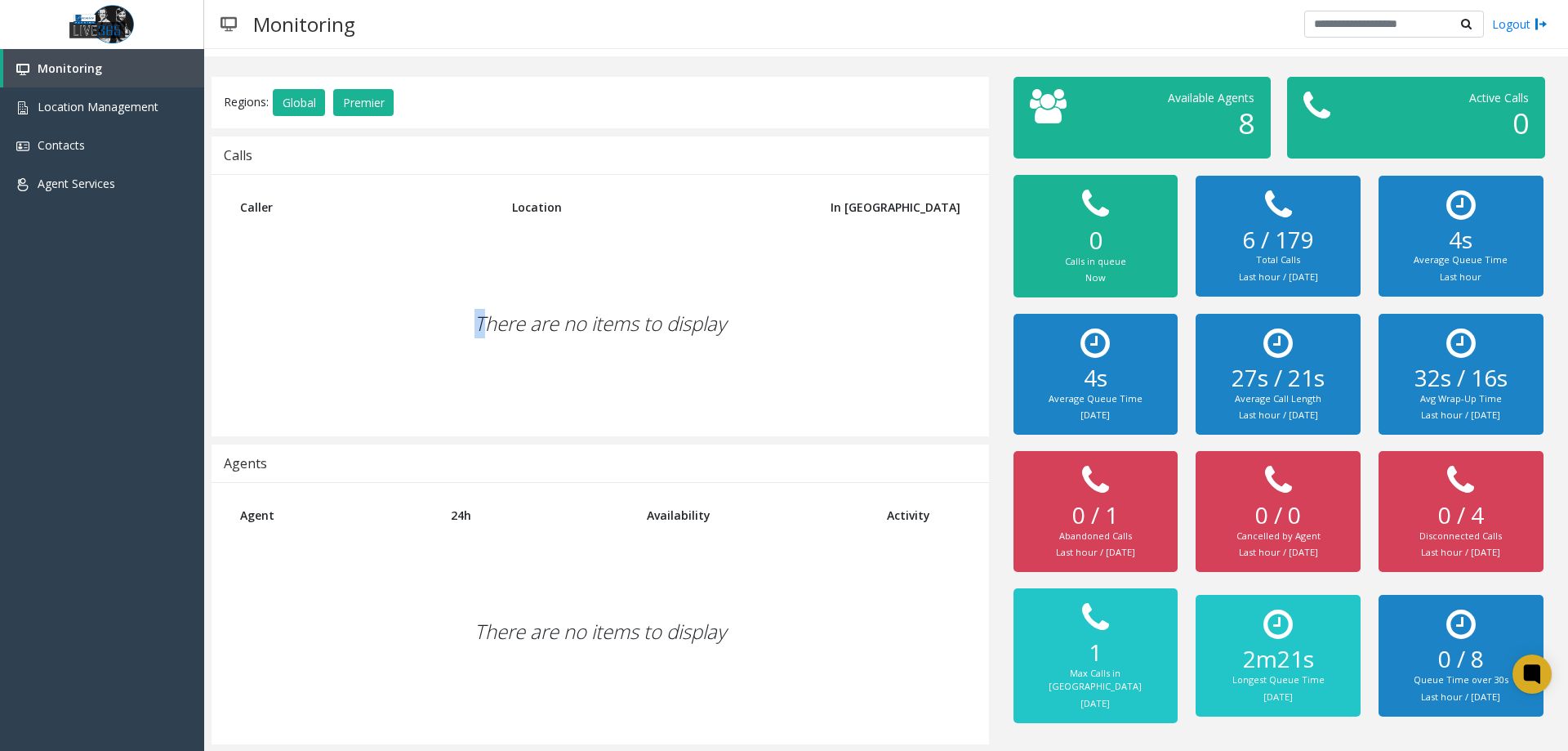
click at [627, 315] on div "There are no items to display" at bounding box center [600, 323] width 745 height 193
click at [827, 326] on div "There are no items to display" at bounding box center [600, 323] width 745 height 193
drag, startPoint x: 733, startPoint y: 289, endPoint x: 509, endPoint y: 61, distance: 319.6
click at [731, 289] on div "There are no items to display" at bounding box center [600, 323] width 745 height 193
